Goal: Task Accomplishment & Management: Manage account settings

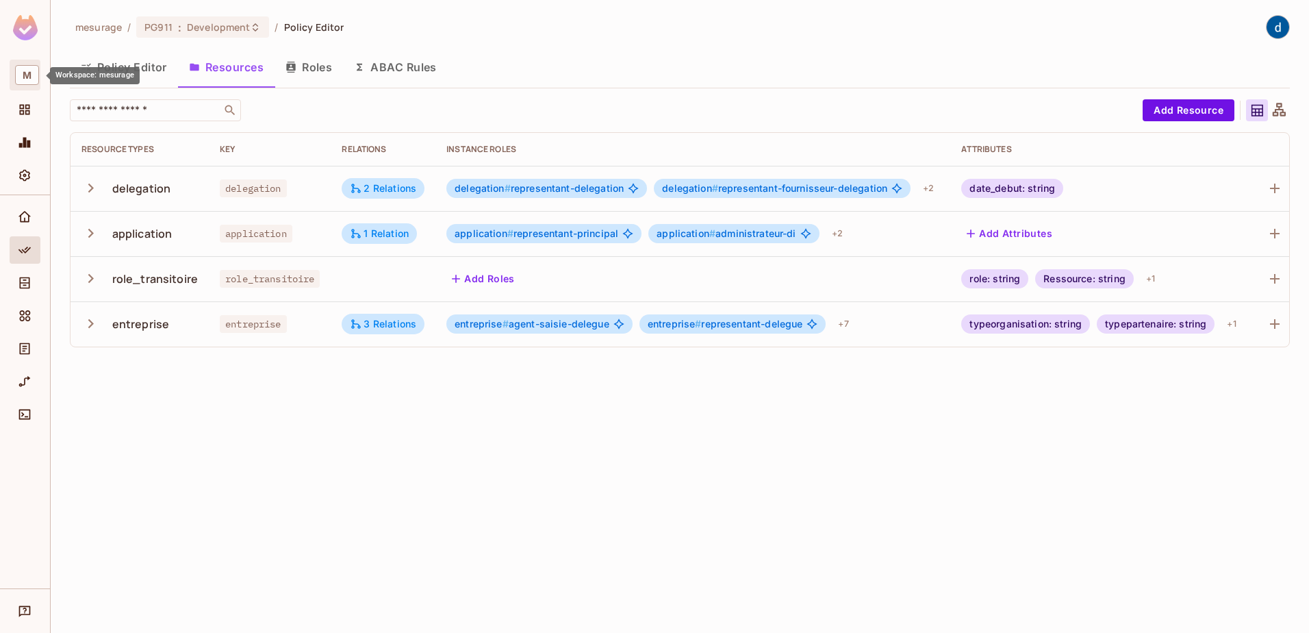
click at [25, 76] on span "M" at bounding box center [27, 75] width 24 height 20
click at [29, 39] on div at bounding box center [654, 316] width 1309 height 633
click at [161, 503] on div "mesurage / PG911 : Development / Policy Editor Policy Editor Resources Roles AB…" at bounding box center [680, 316] width 1259 height 633
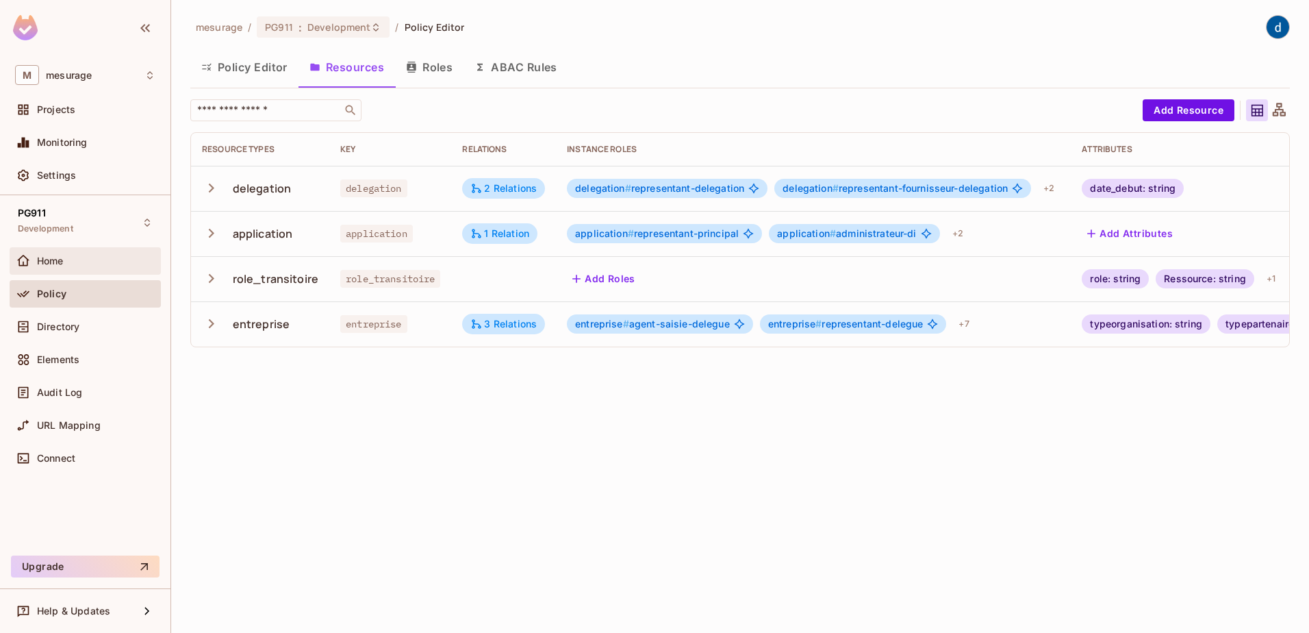
click at [93, 257] on div "Home" at bounding box center [96, 260] width 118 height 11
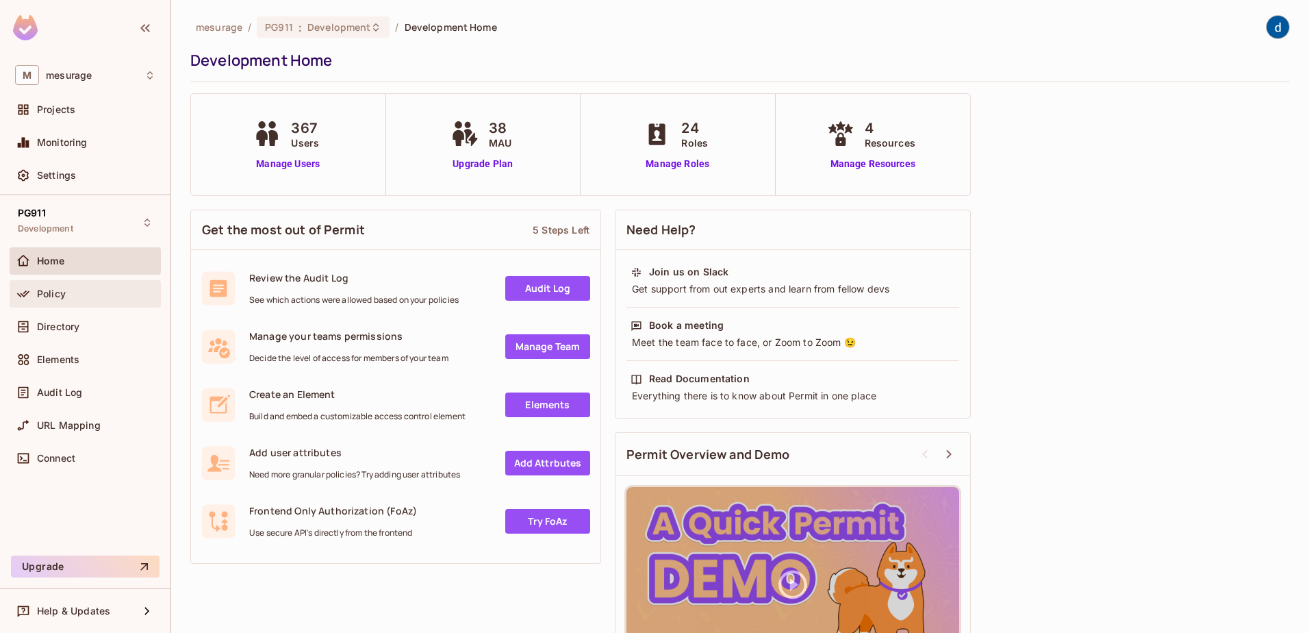
click at [95, 302] on div "Policy" at bounding box center [85, 293] width 151 height 27
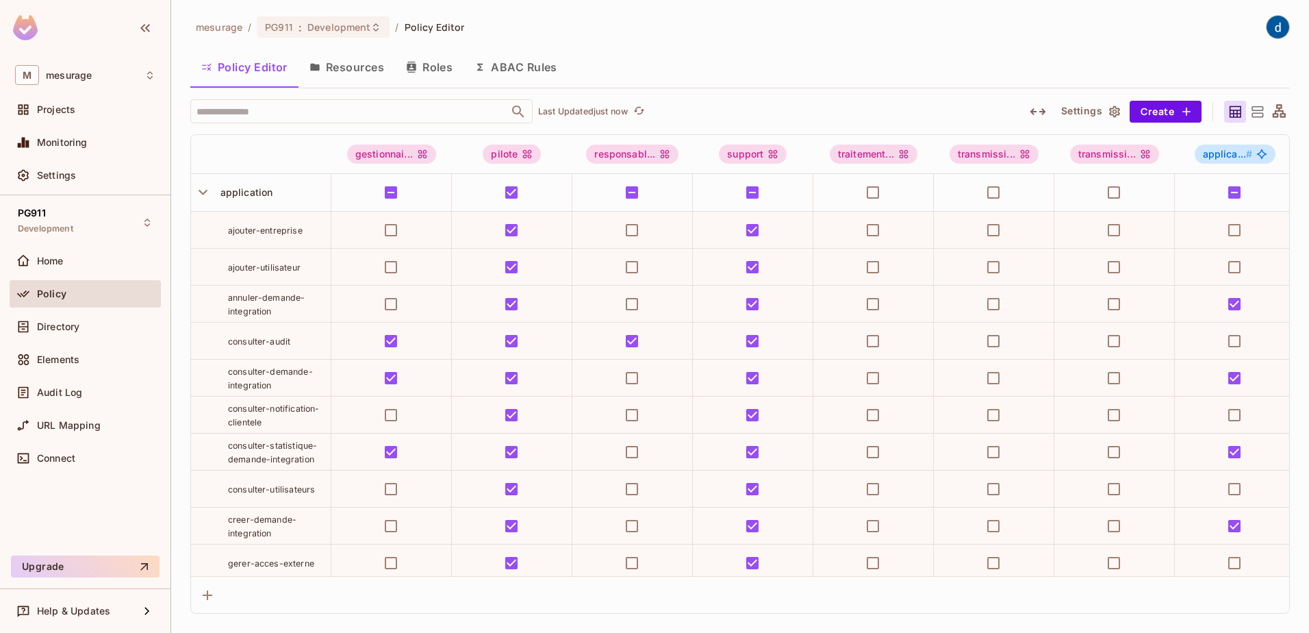
click at [425, 75] on button "Roles" at bounding box center [429, 67] width 68 height 34
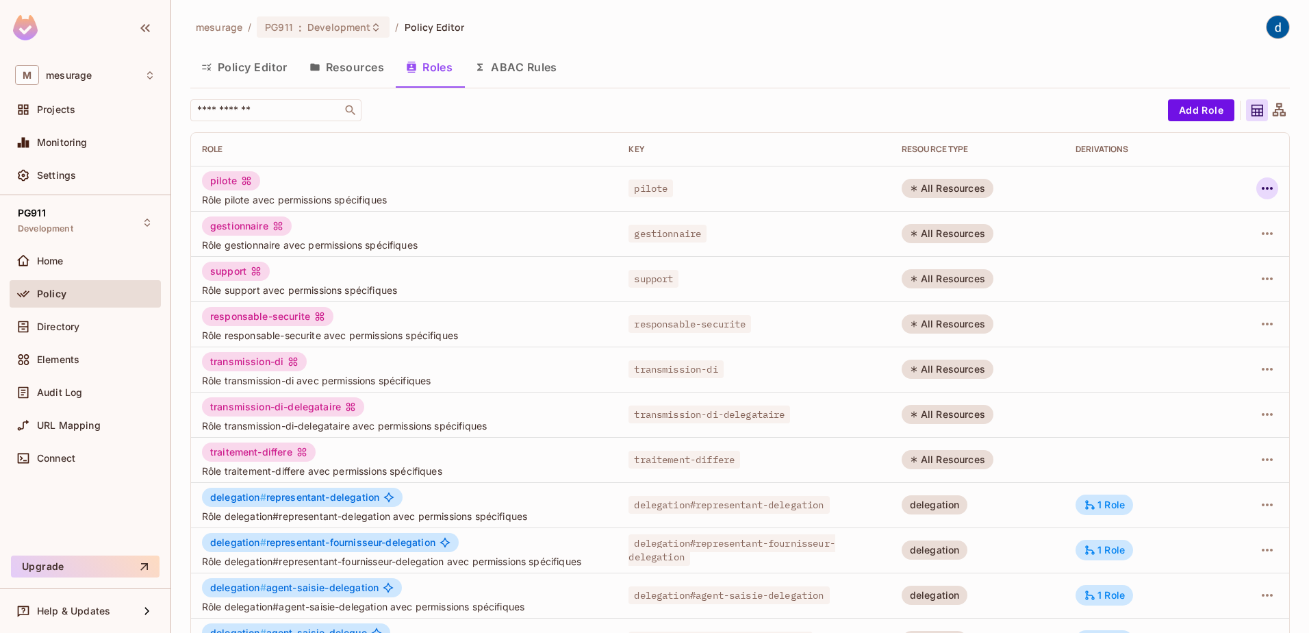
click at [1259, 191] on icon "button" at bounding box center [1267, 188] width 16 height 16
click at [627, 45] on div at bounding box center [654, 316] width 1309 height 633
click at [1263, 192] on icon "button" at bounding box center [1267, 188] width 16 height 16
click at [1209, 244] on div "Edit Attributes" at bounding box center [1210, 250] width 68 height 14
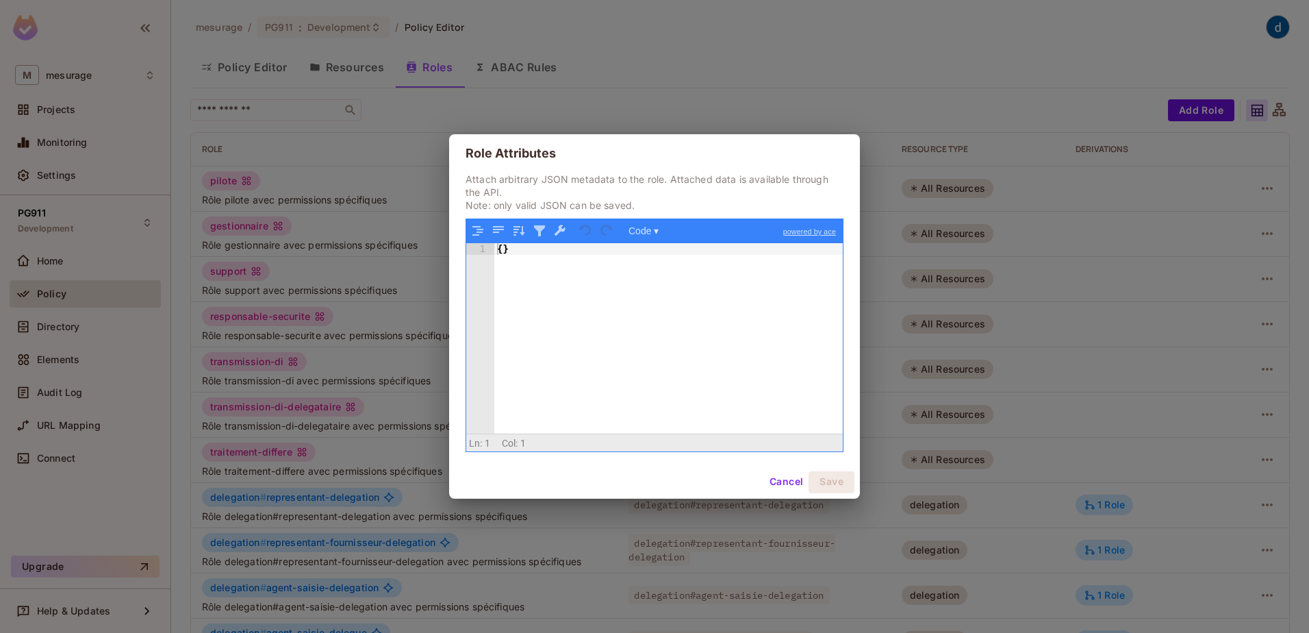
click at [790, 479] on button "Cancel" at bounding box center [786, 482] width 45 height 22
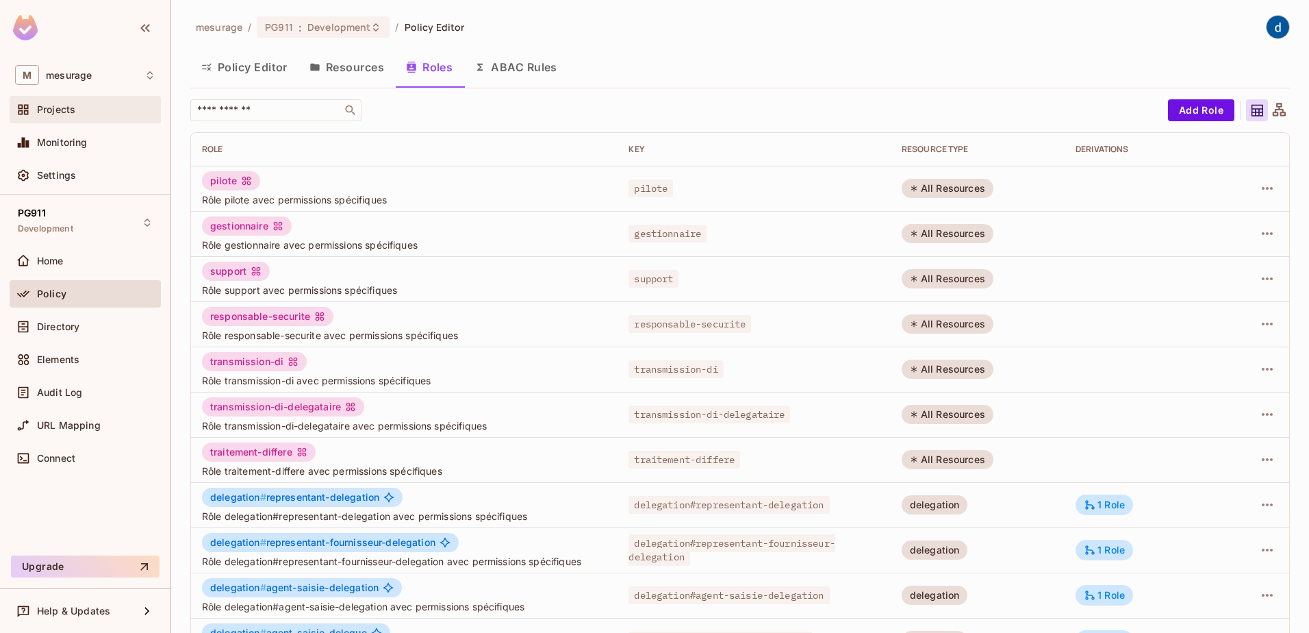
click at [108, 105] on div "Projects" at bounding box center [96, 109] width 118 height 11
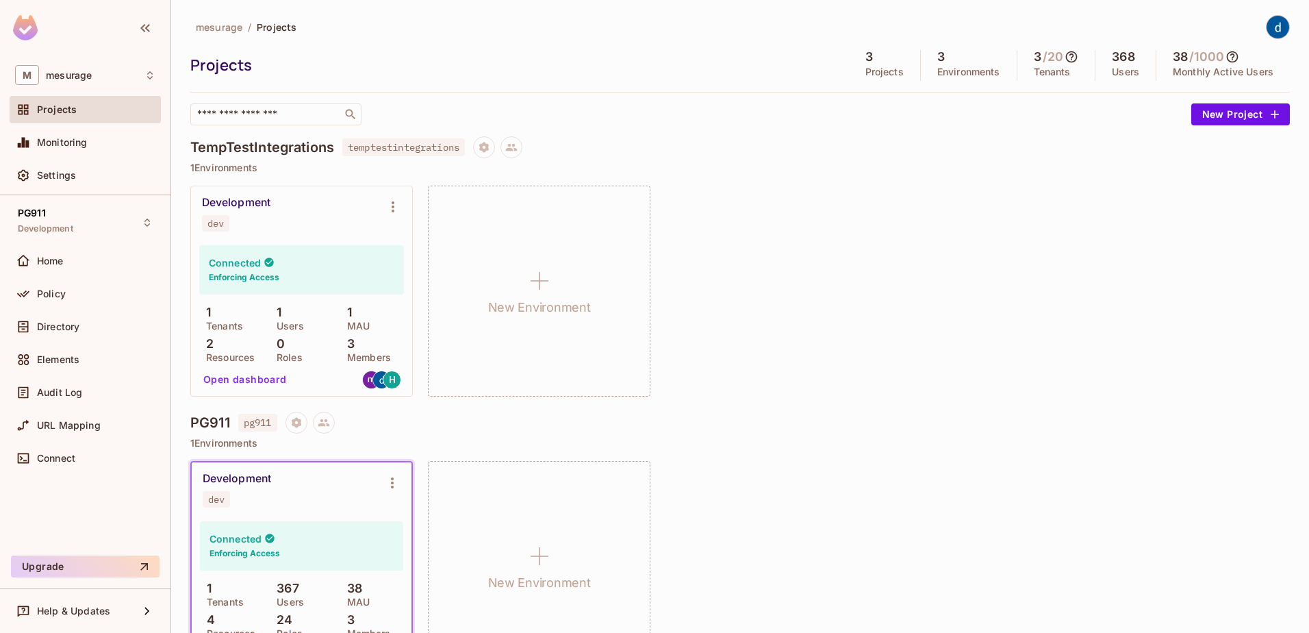
click at [1043, 76] on p "Tenants" at bounding box center [1052, 71] width 37 height 11
click at [79, 173] on div "Settings" at bounding box center [96, 175] width 118 height 11
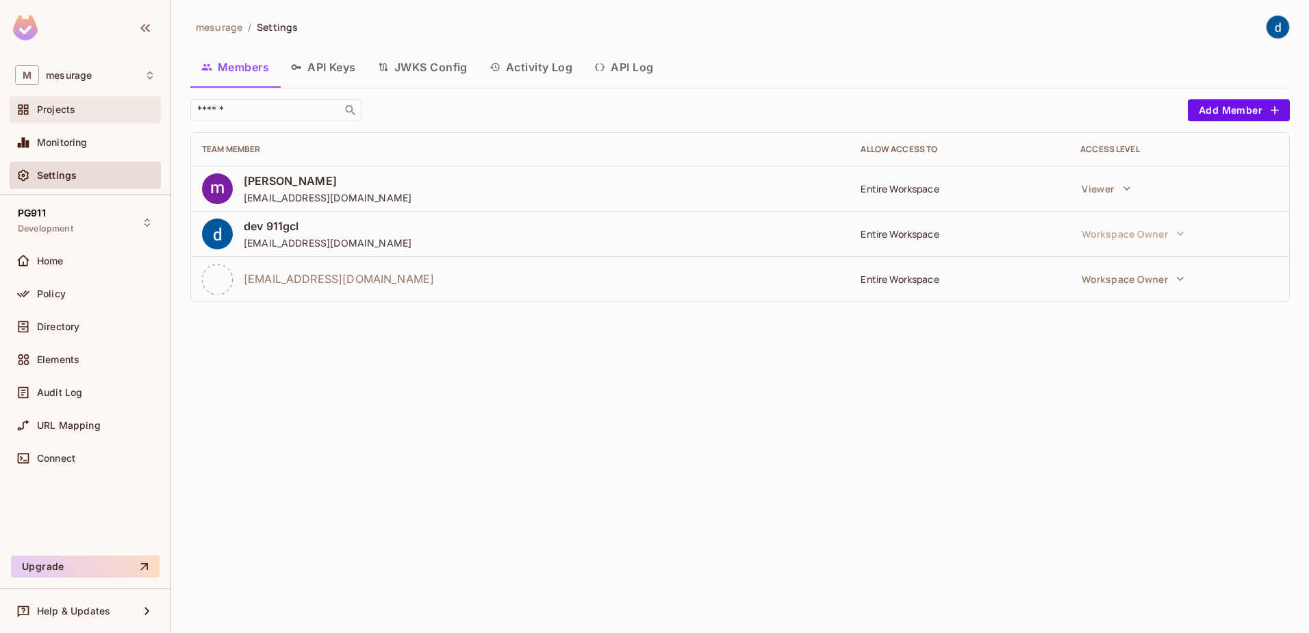
click at [79, 105] on div "Projects" at bounding box center [96, 109] width 118 height 11
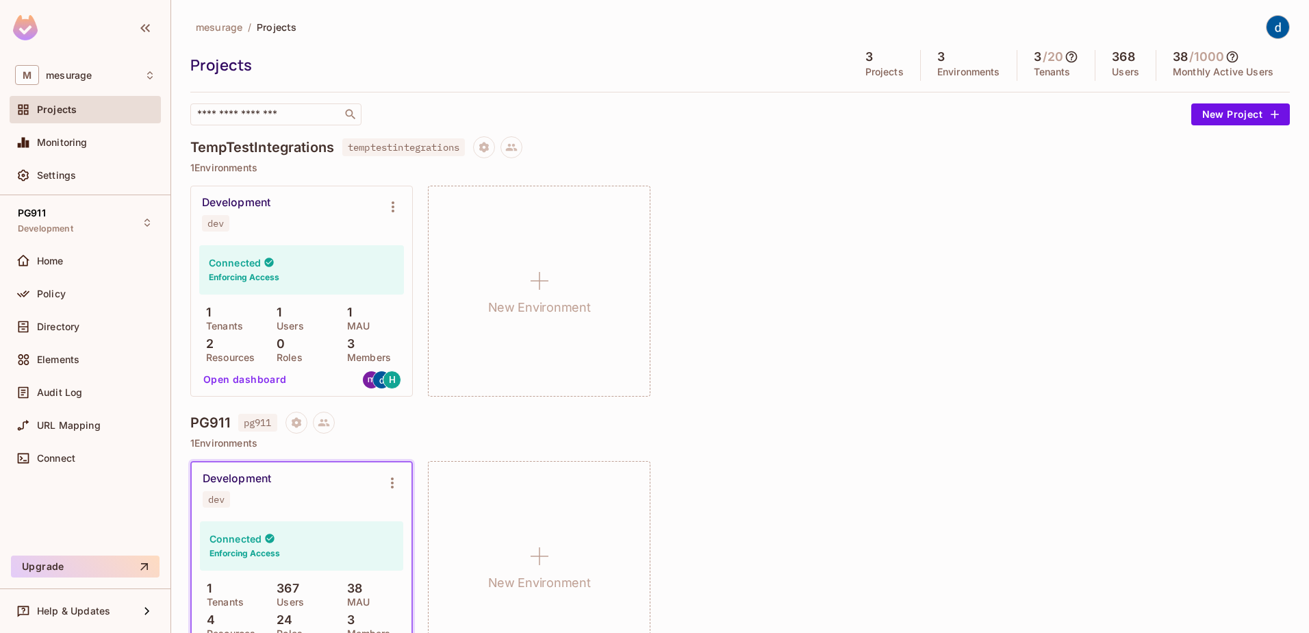
click at [1034, 58] on h5 "3" at bounding box center [1038, 57] width 8 height 14
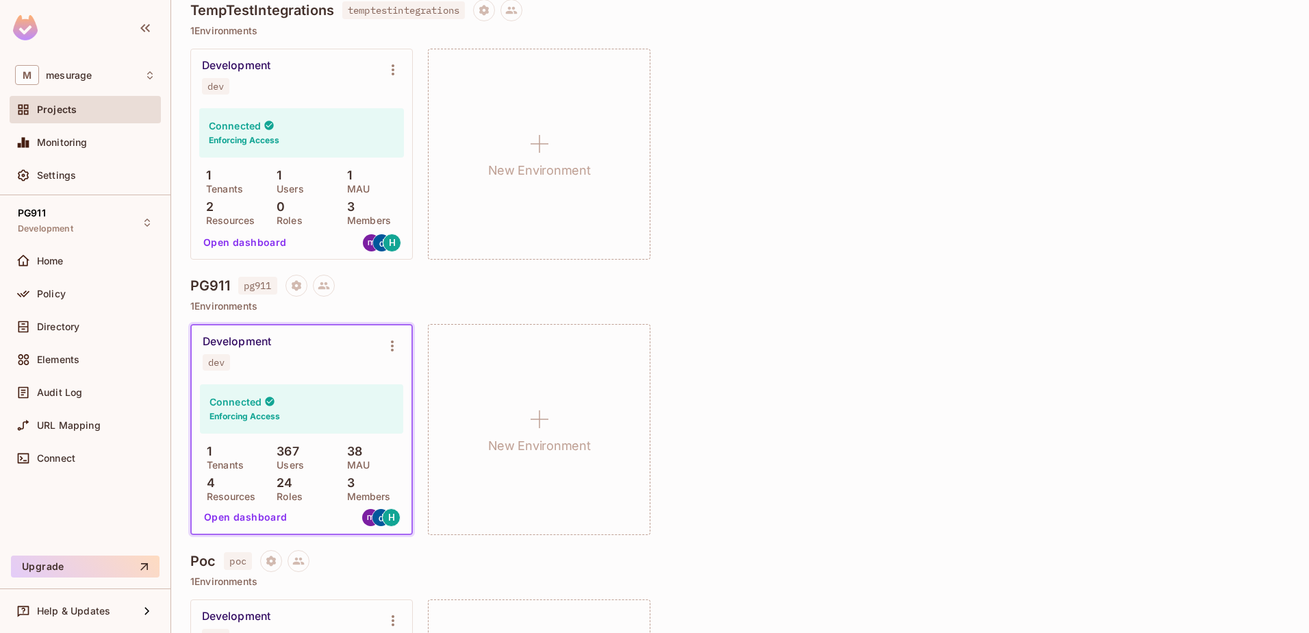
scroll to position [329, 0]
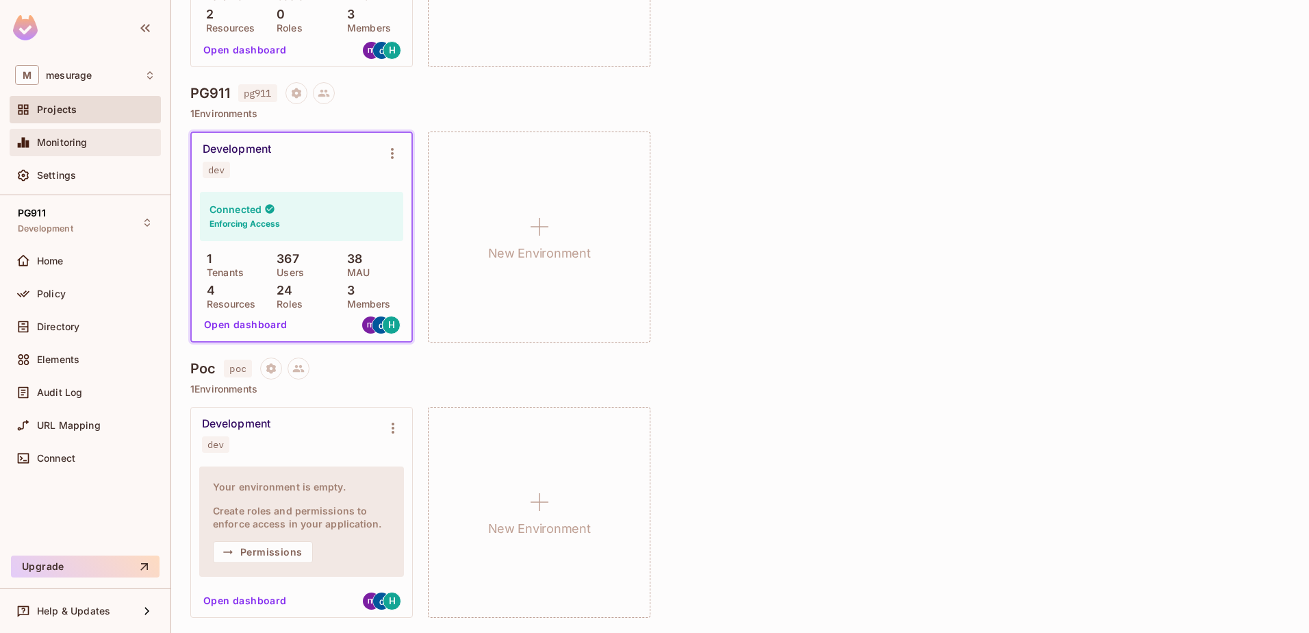
click at [75, 138] on span "Monitoring" at bounding box center [62, 142] width 51 height 11
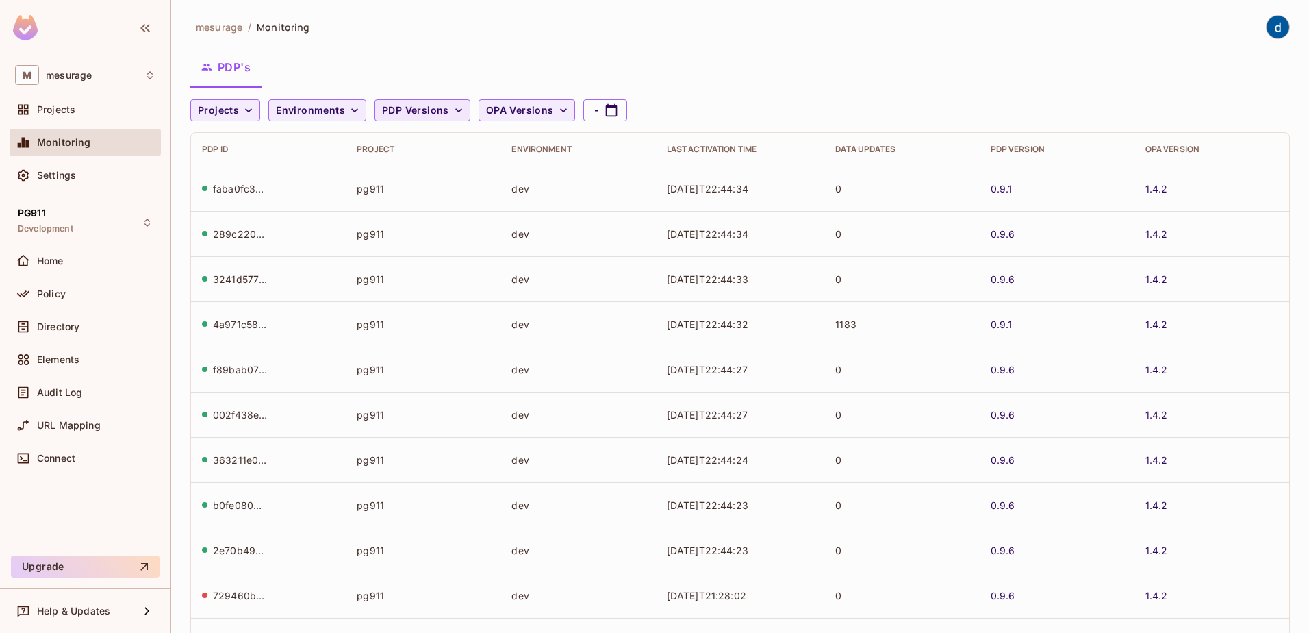
click at [459, 118] on button "PDP Versions" at bounding box center [423, 110] width 96 height 22
click at [555, 112] on div at bounding box center [654, 316] width 1309 height 633
click at [342, 115] on span "Environments" at bounding box center [310, 110] width 69 height 17
click at [238, 111] on div at bounding box center [654, 316] width 1309 height 633
click at [238, 111] on span "Projects" at bounding box center [218, 110] width 41 height 17
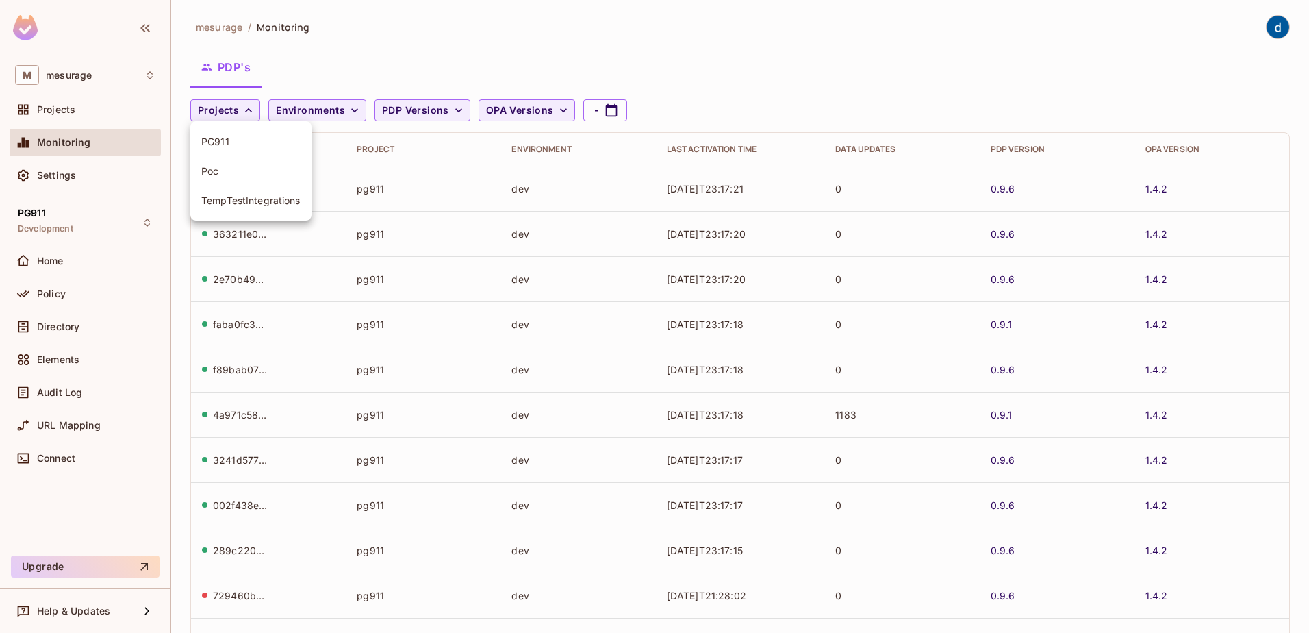
click at [71, 364] on div at bounding box center [654, 316] width 1309 height 633
click at [66, 329] on span "Directory" at bounding box center [58, 326] width 42 height 11
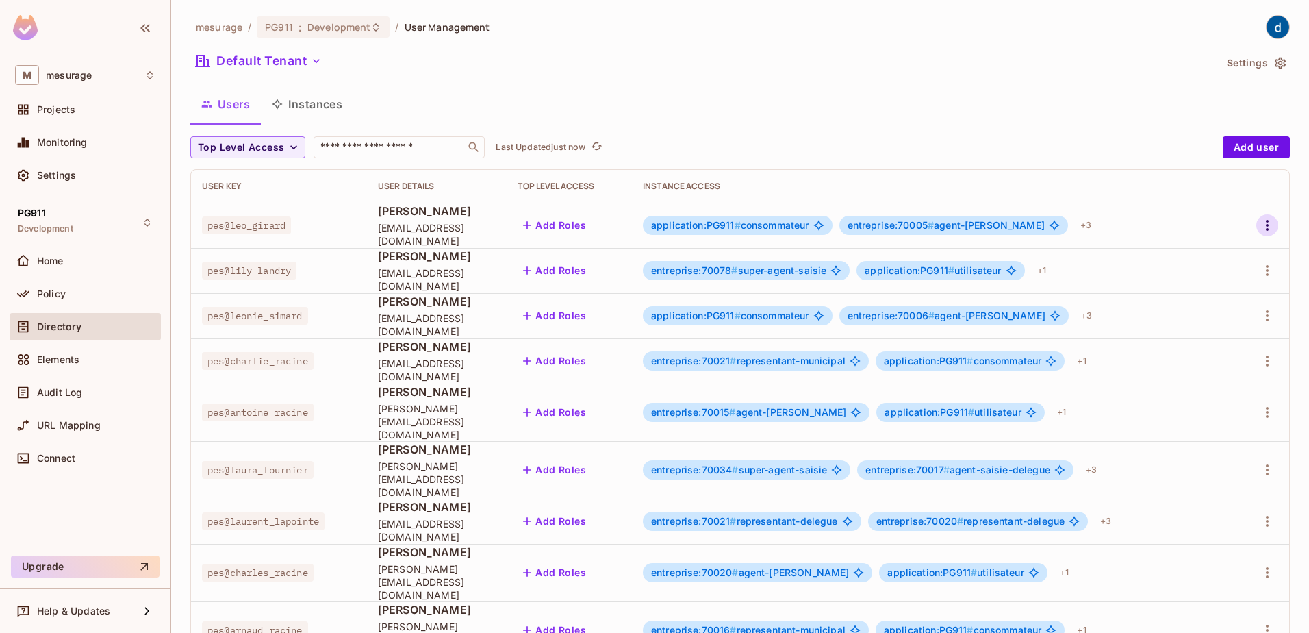
click at [1259, 227] on icon "button" at bounding box center [1267, 225] width 16 height 16
